Goal: Information Seeking & Learning: Find specific page/section

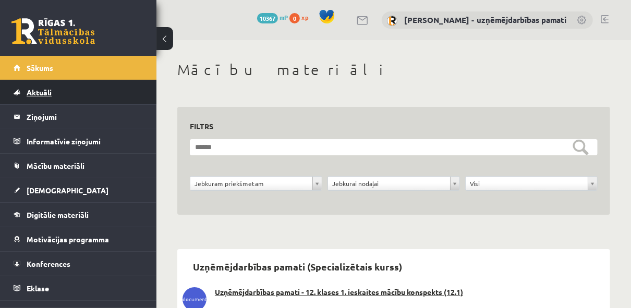
click at [39, 94] on span "Aktuāli" at bounding box center [39, 92] width 25 height 9
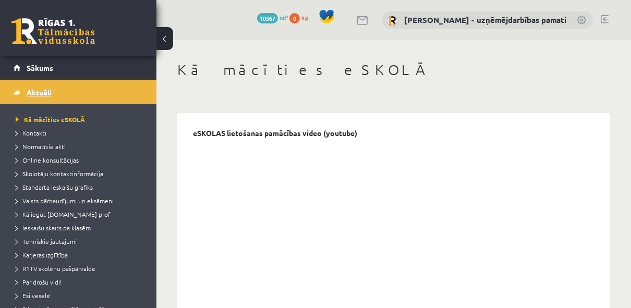
click at [34, 92] on span "Aktuāli" at bounding box center [39, 92] width 25 height 9
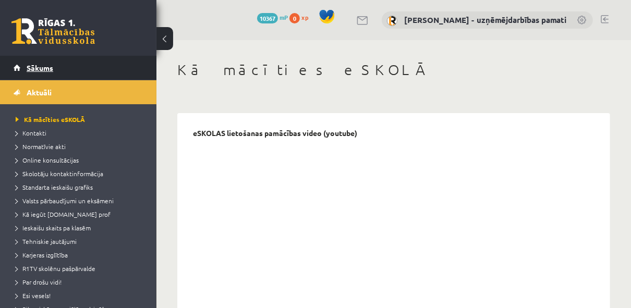
click at [45, 71] on link "Sākums" at bounding box center [79, 68] width 130 height 24
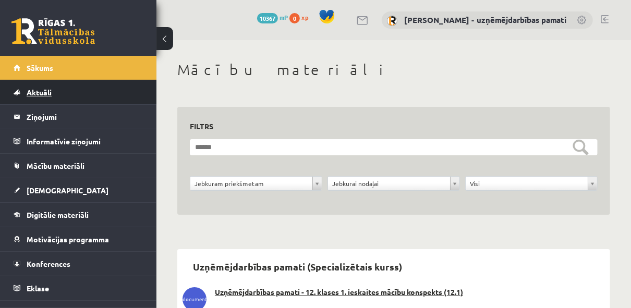
click at [40, 89] on span "Aktuāli" at bounding box center [39, 92] width 25 height 9
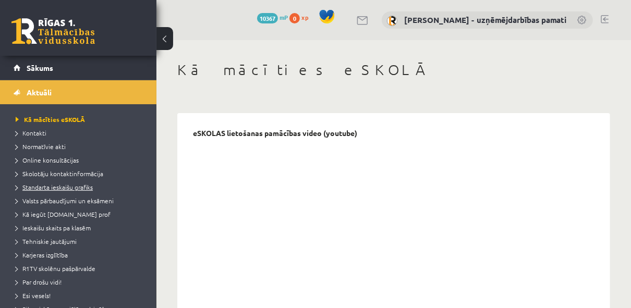
click at [80, 188] on span "Standarta ieskaišu grafiks" at bounding box center [54, 187] width 77 height 8
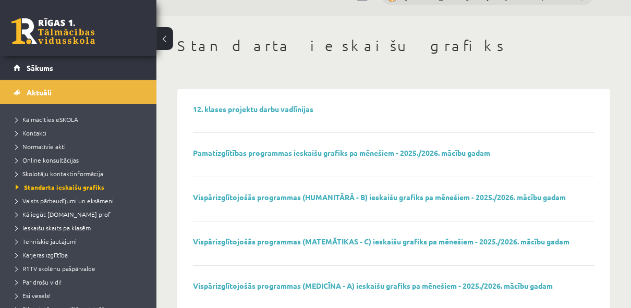
scroll to position [48, 0]
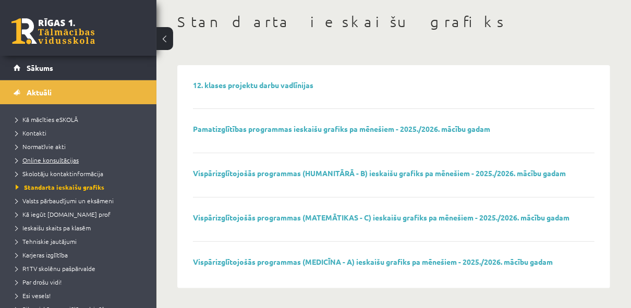
click at [50, 161] on span "Online konsultācijas" at bounding box center [47, 160] width 63 height 8
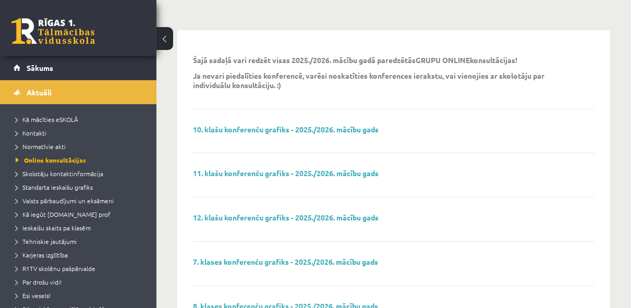
scroll to position [131, 0]
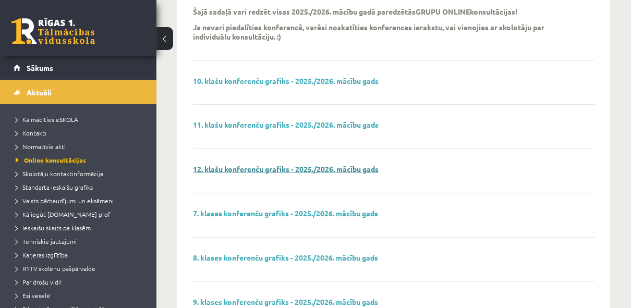
click at [251, 170] on link "12. klašu konferenču grafiks - 2025./2026. mācību gads" at bounding box center [286, 168] width 186 height 9
click at [320, 125] on link "11. klašu konferenču grafiks - 2025./2026. mācību gads" at bounding box center [286, 124] width 186 height 9
